Goal: Use online tool/utility: Utilize a website feature to perform a specific function

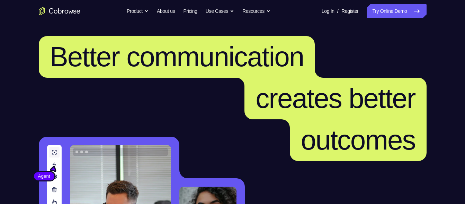
click at [392, 10] on link "Try Online Demo" at bounding box center [397, 11] width 60 height 14
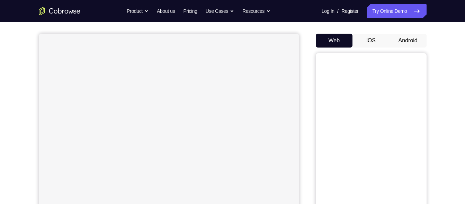
scroll to position [58, 0]
click at [400, 39] on button "Android" at bounding box center [408, 39] width 37 height 14
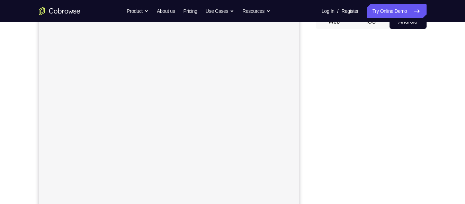
scroll to position [74, 0]
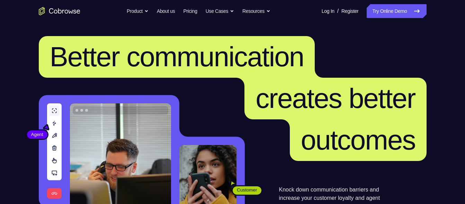
click at [400, 20] on nav "Go back Powerful, Flexible and Trustworthy. Avoid all extra friction for both A…" at bounding box center [232, 11] width 465 height 22
click at [397, 14] on link "Try Online Demo" at bounding box center [397, 11] width 60 height 14
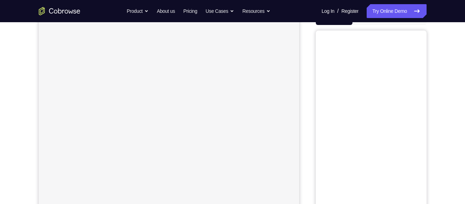
scroll to position [86, 0]
